Goal: Navigation & Orientation: Find specific page/section

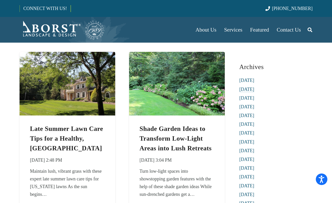
click at [242, 89] on link "[DATE]" at bounding box center [246, 89] width 15 height 5
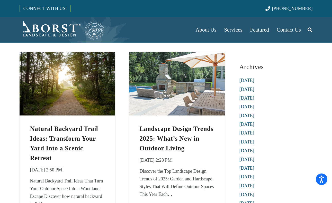
click at [244, 99] on link "[DATE]" at bounding box center [246, 98] width 15 height 5
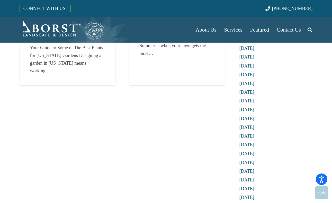
scroll to position [727, 0]
click at [247, 137] on link "[DATE]" at bounding box center [246, 135] width 15 height 5
